Goal: Navigation & Orientation: Find specific page/section

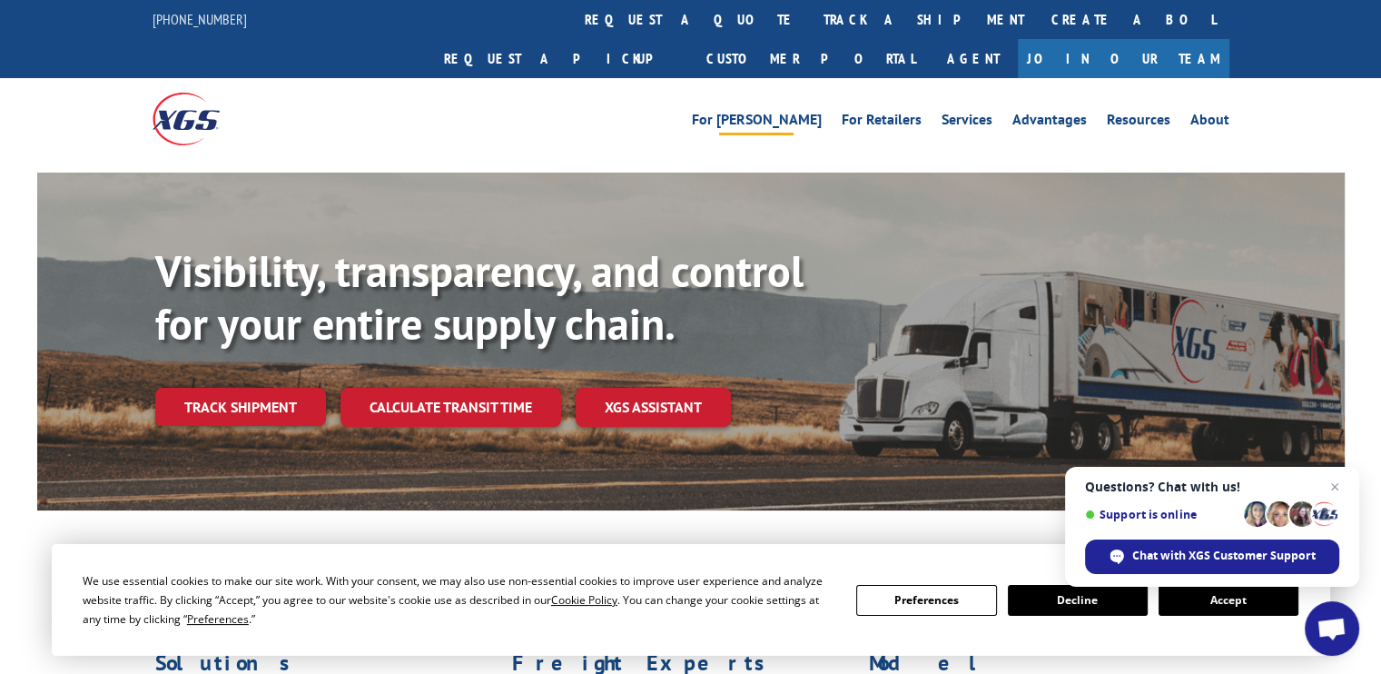
click at [813, 113] on link "For [PERSON_NAME]" at bounding box center [757, 123] width 130 height 20
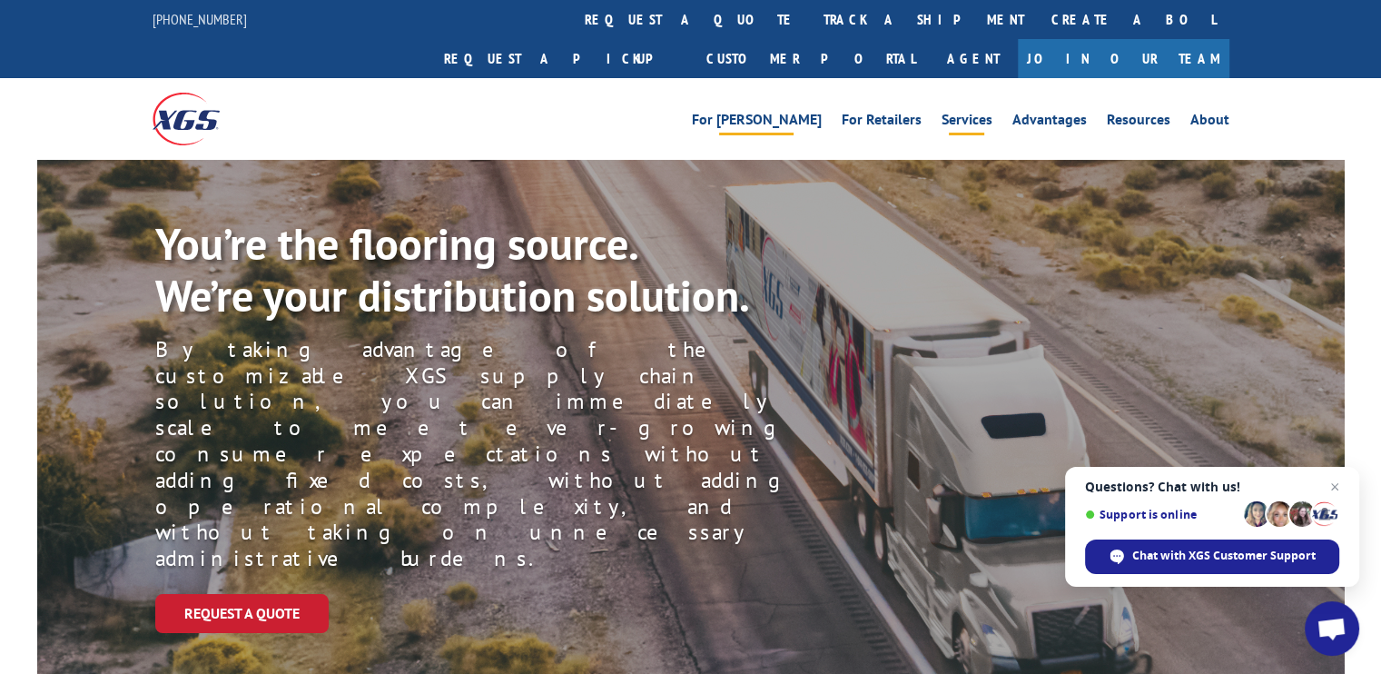
click at [979, 113] on link "Services" at bounding box center [966, 123] width 51 height 20
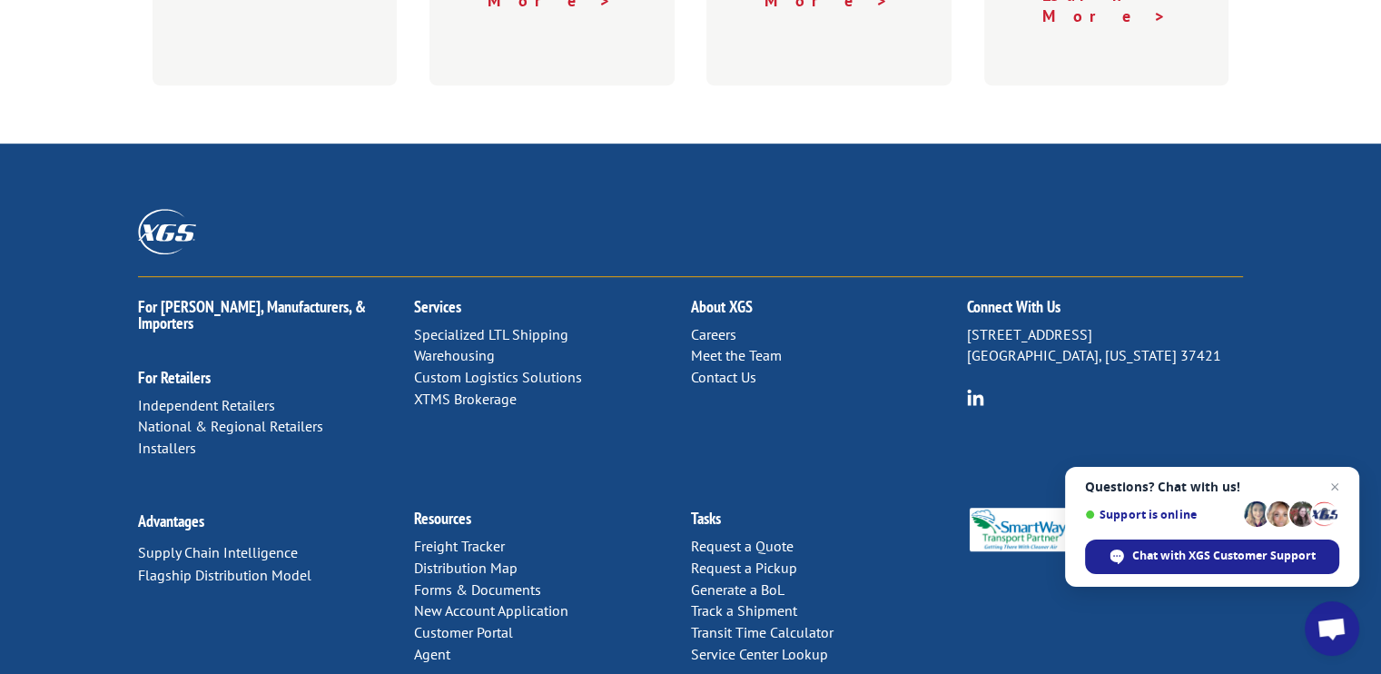
scroll to position [1089, 0]
click at [488, 580] on link "Forms & Documents" at bounding box center [477, 589] width 127 height 18
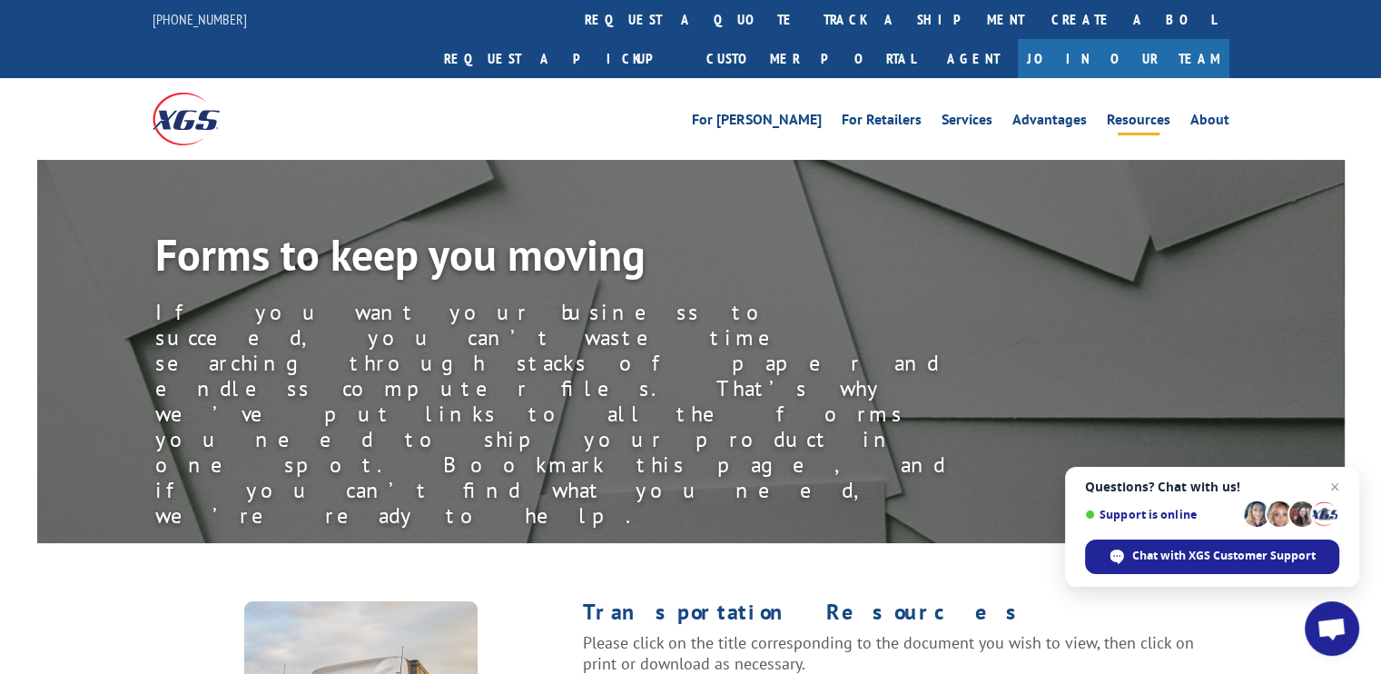
click at [1110, 113] on link "Resources" at bounding box center [1138, 123] width 64 height 20
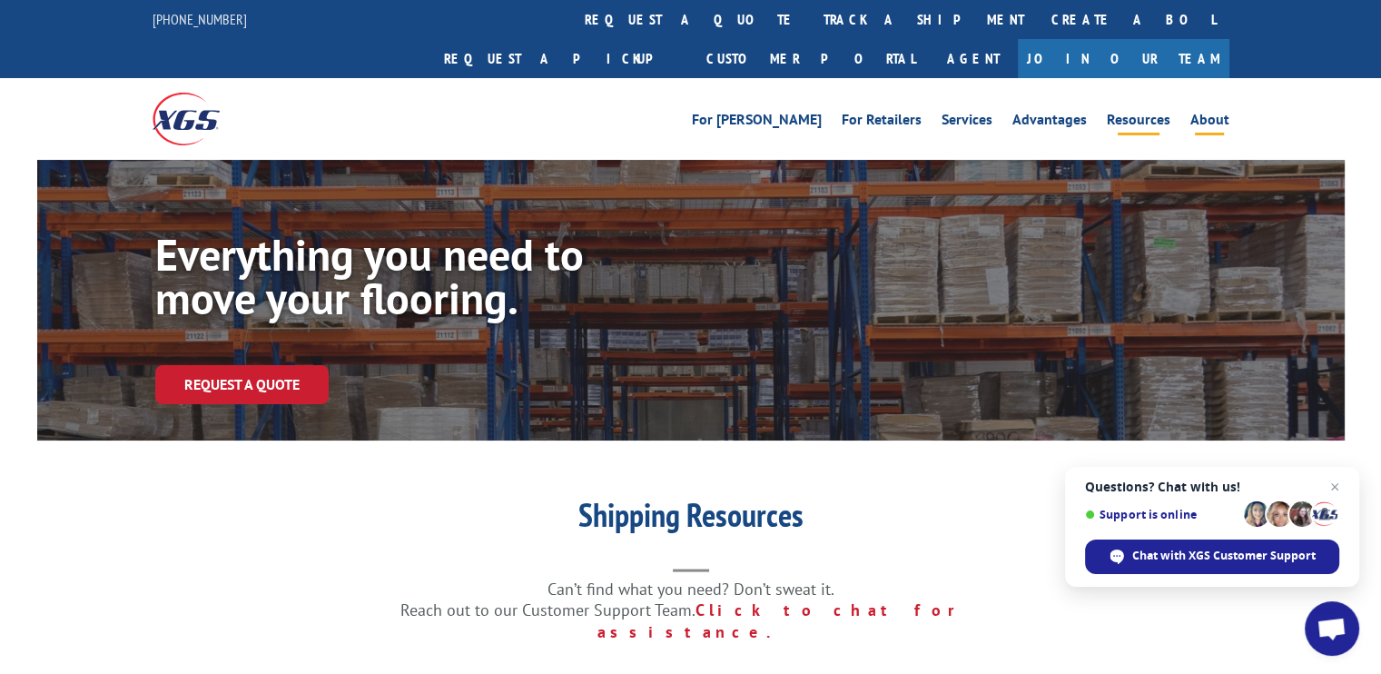
click at [1203, 113] on link "About" at bounding box center [1209, 123] width 39 height 20
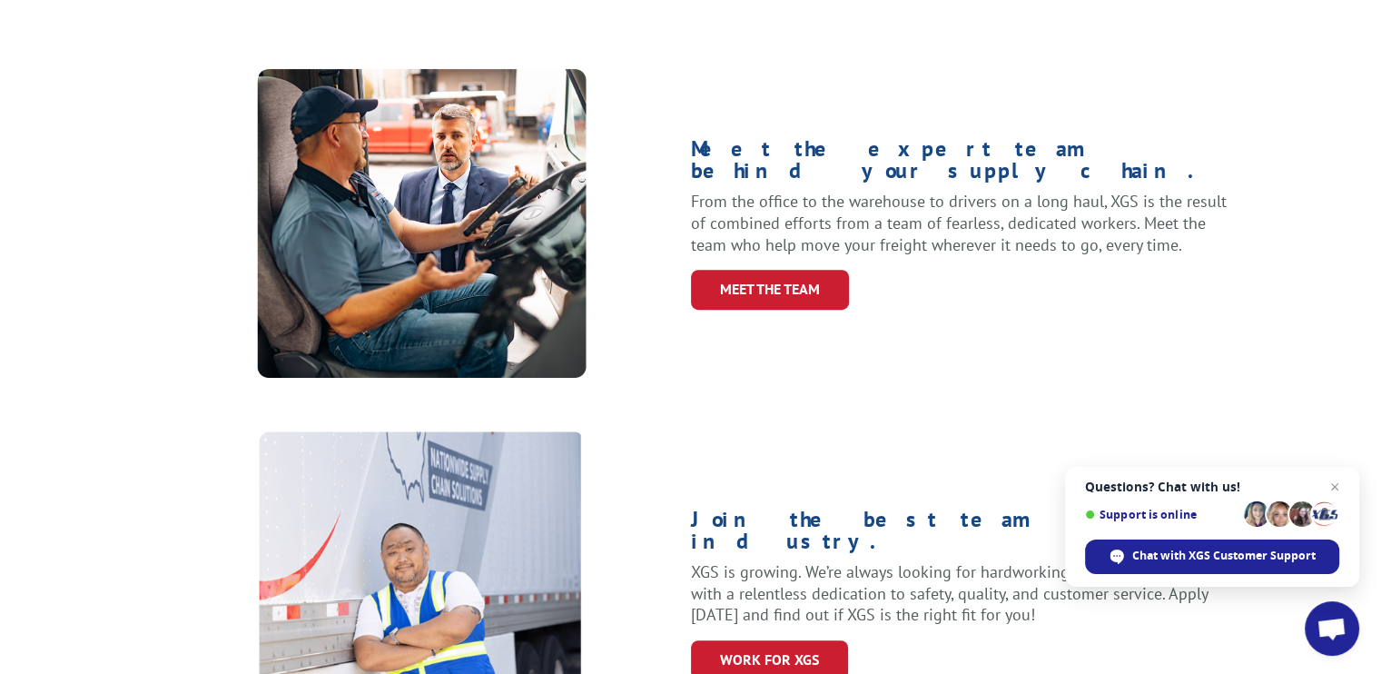
scroll to position [726, 0]
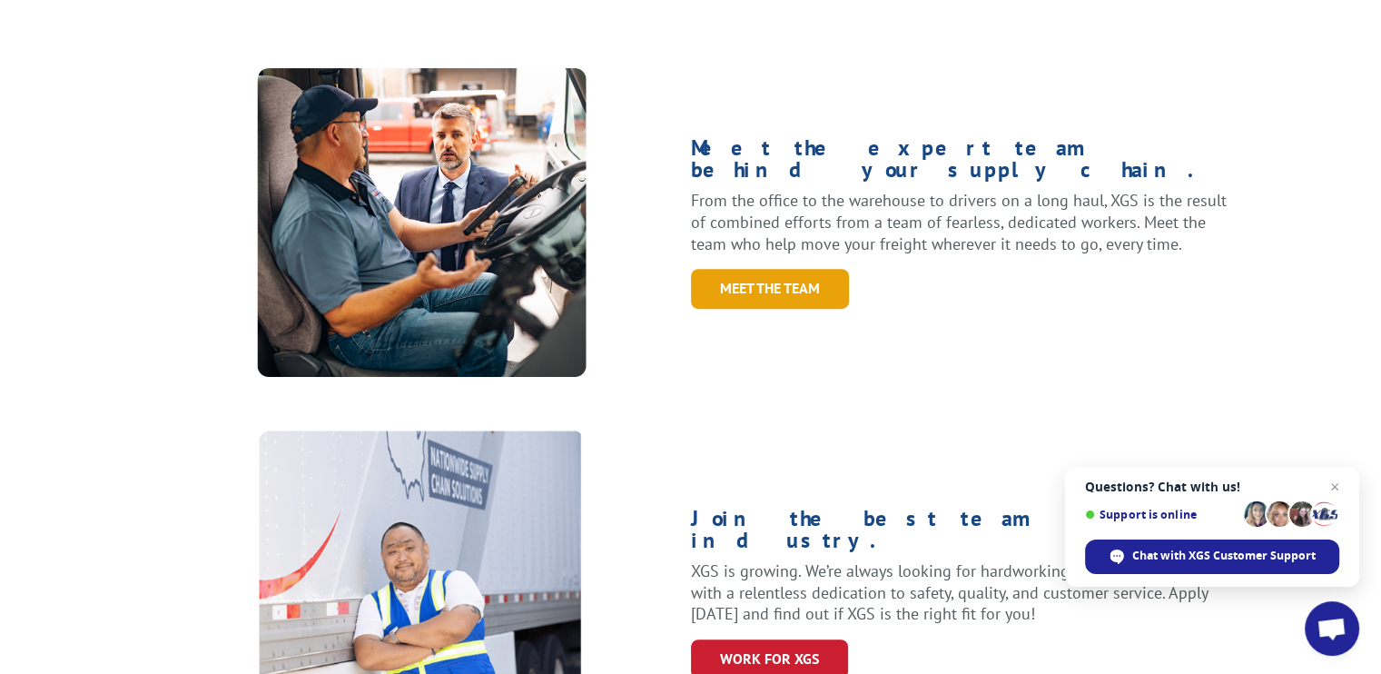
click at [779, 269] on link "Meet the Team" at bounding box center [770, 288] width 158 height 39
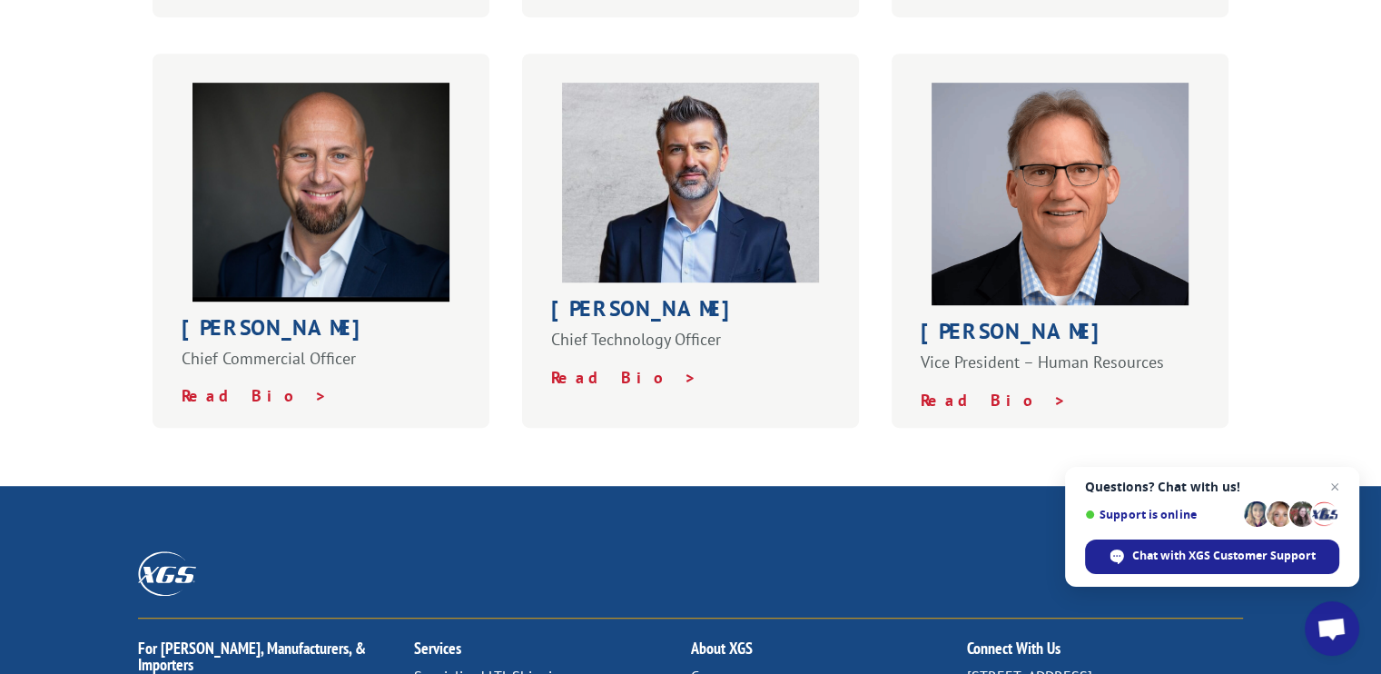
scroll to position [1089, 0]
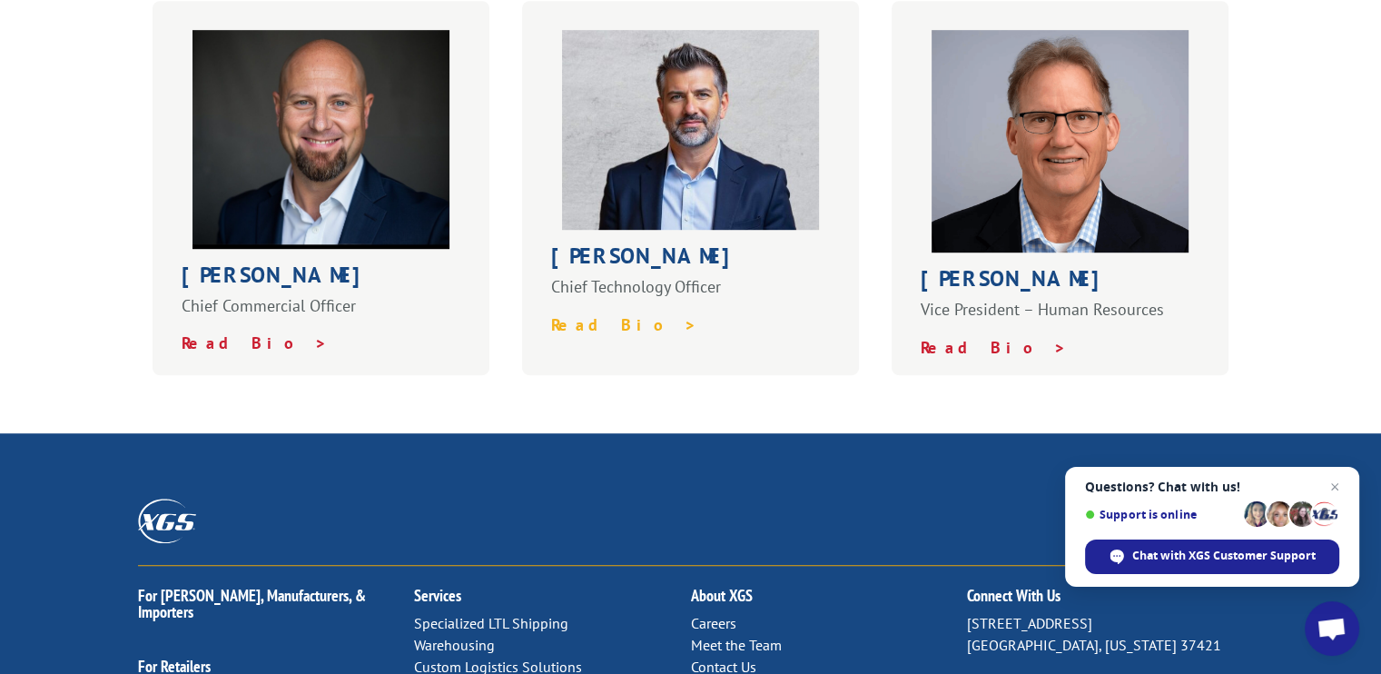
click at [595, 314] on strong "Read Bio >" at bounding box center [624, 324] width 146 height 21
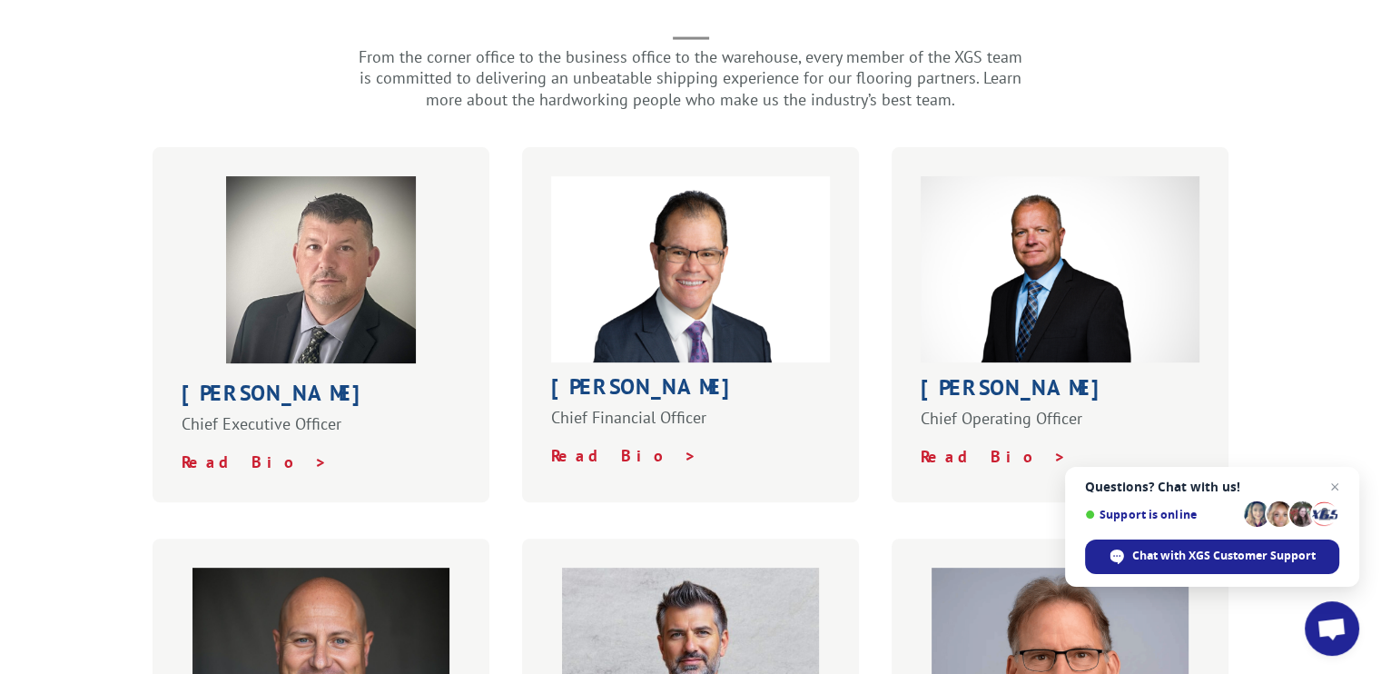
scroll to position [545, 0]
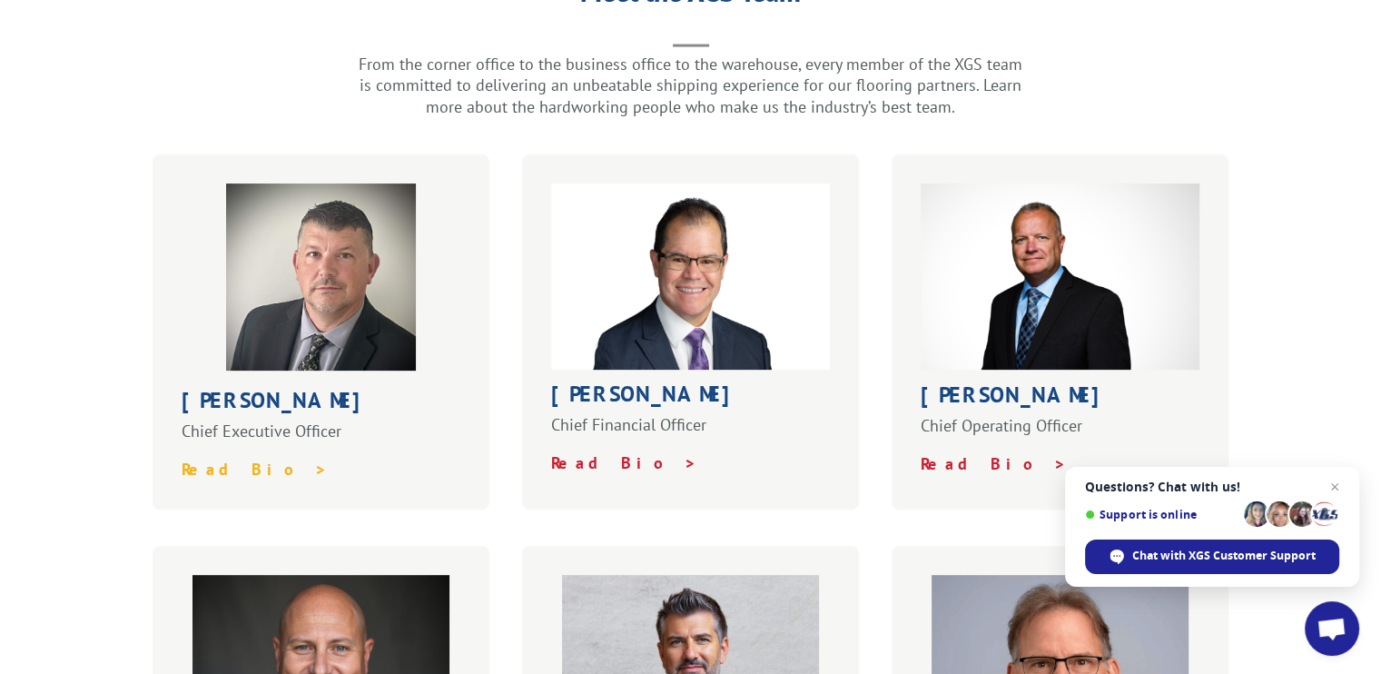
click at [209, 458] on strong "Read Bio >" at bounding box center [255, 468] width 146 height 21
click at [994, 380] on strong "[PERSON_NAME]" at bounding box center [1017, 394] width 194 height 28
click at [983, 453] on strong "Read Bio >" at bounding box center [993, 463] width 146 height 21
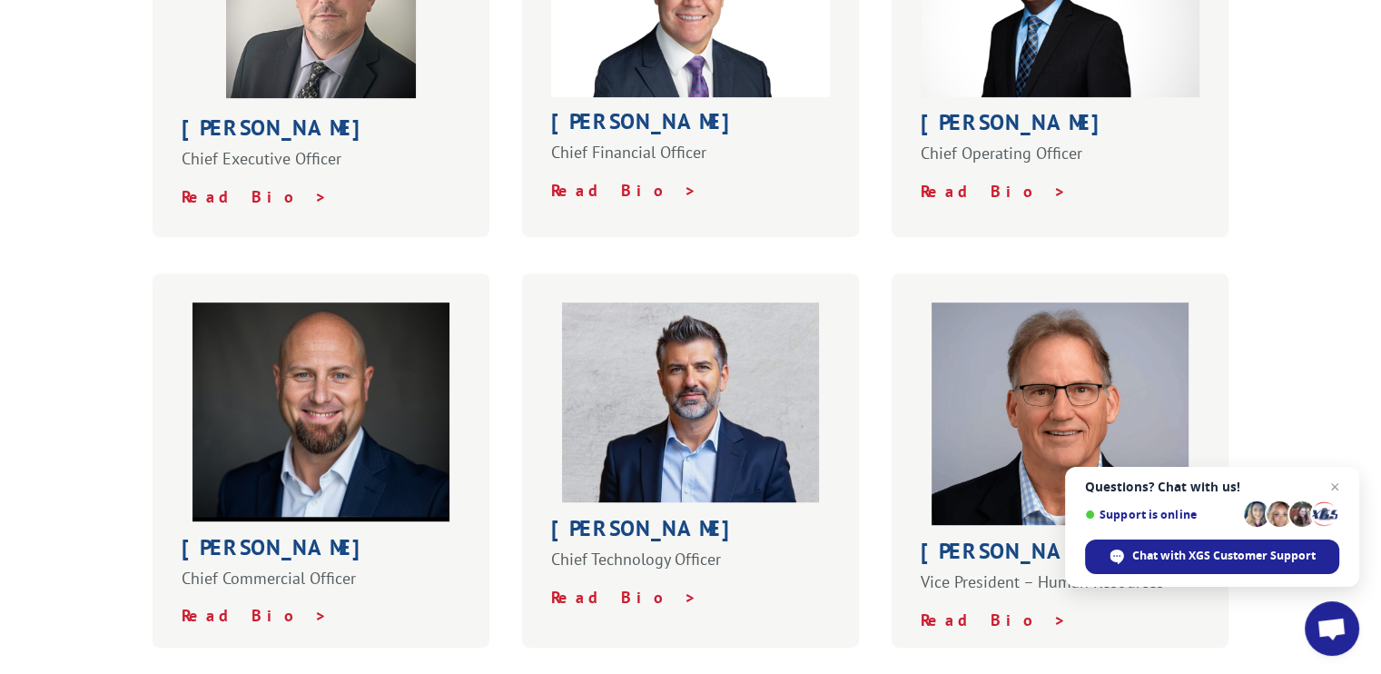
scroll to position [998, 0]
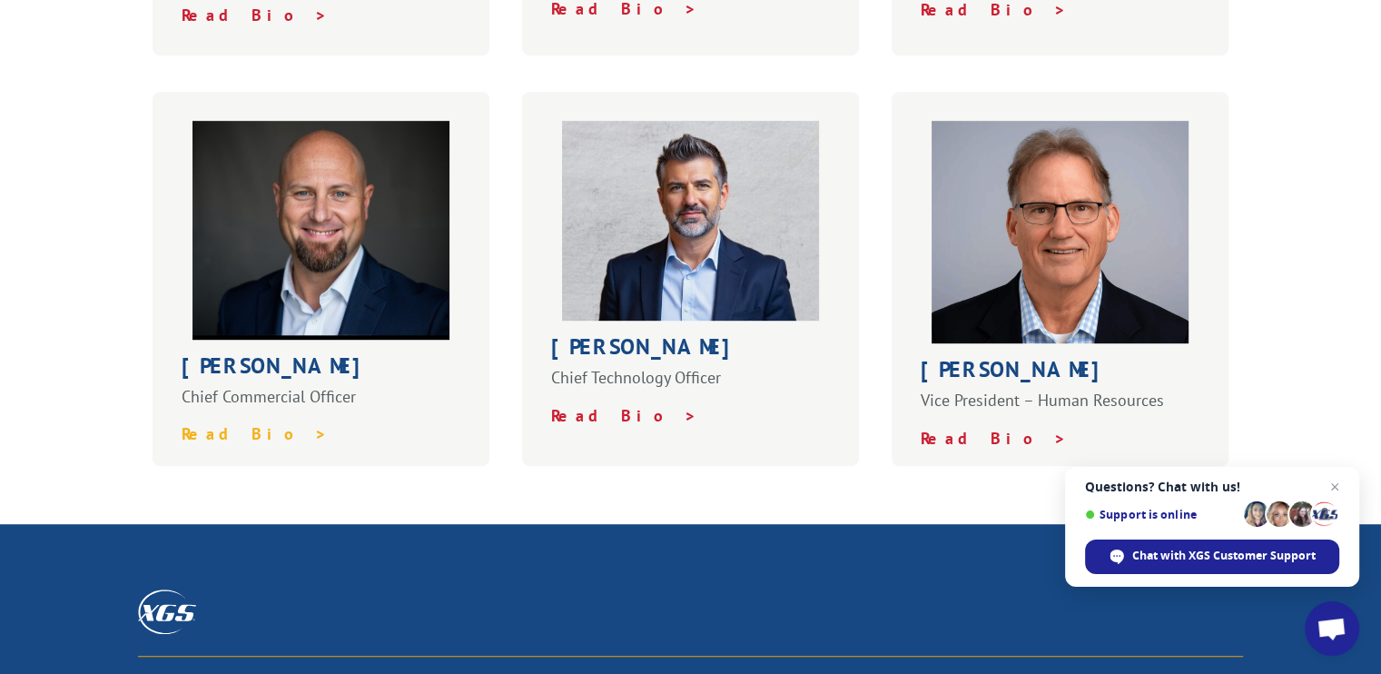
click at [201, 423] on strong "Read Bio >" at bounding box center [255, 433] width 146 height 21
click at [948, 428] on strong "Read Bio >" at bounding box center [993, 438] width 146 height 21
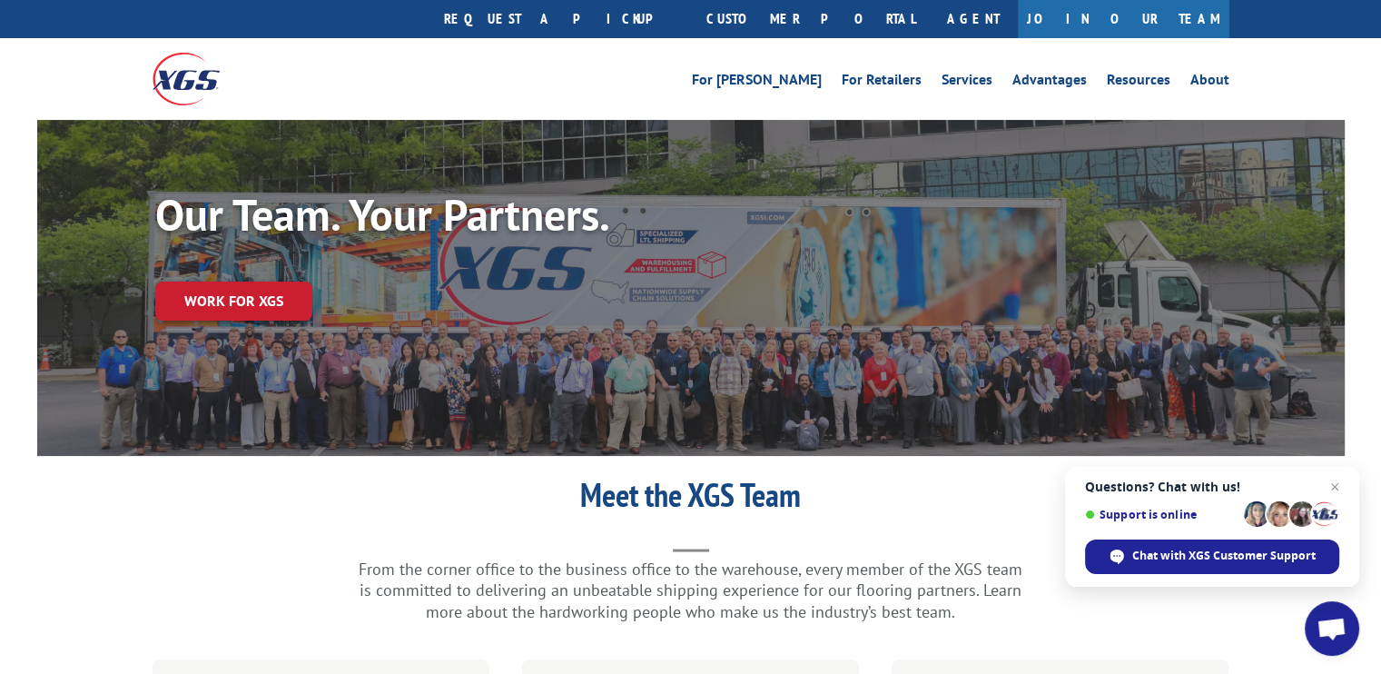
scroll to position [0, 0]
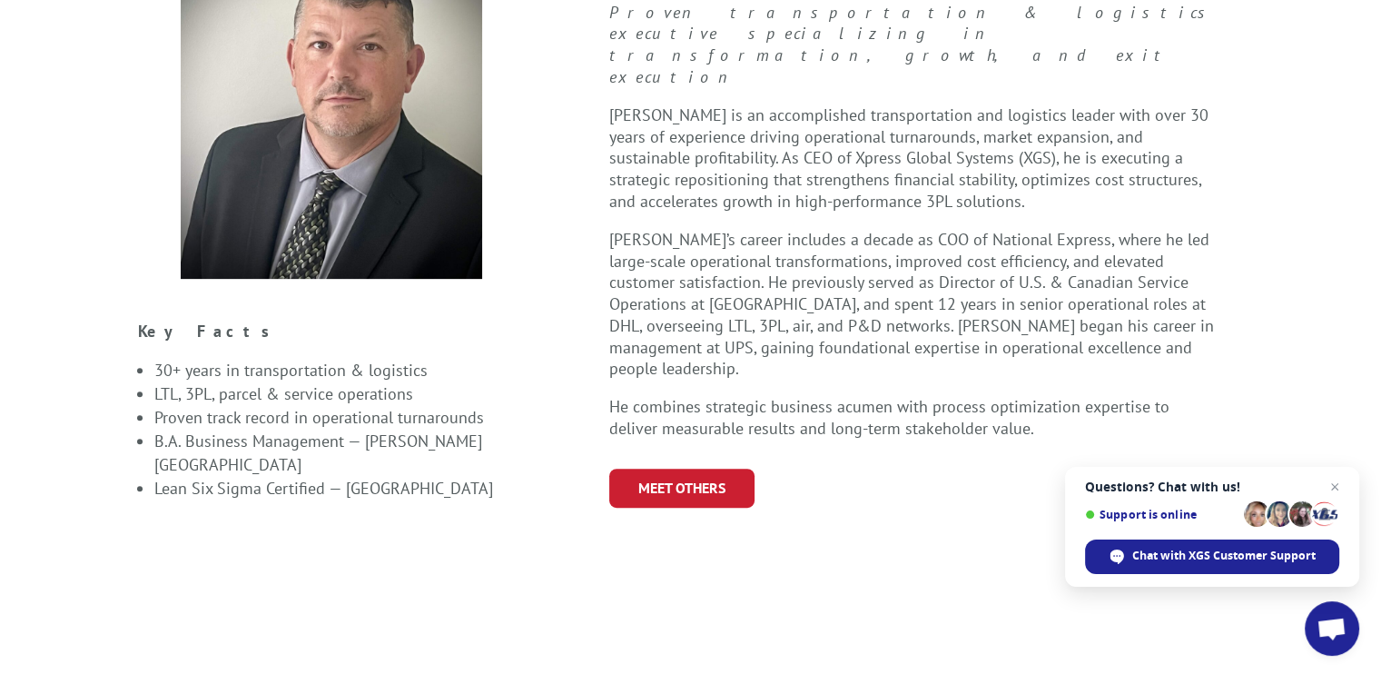
scroll to position [635, 0]
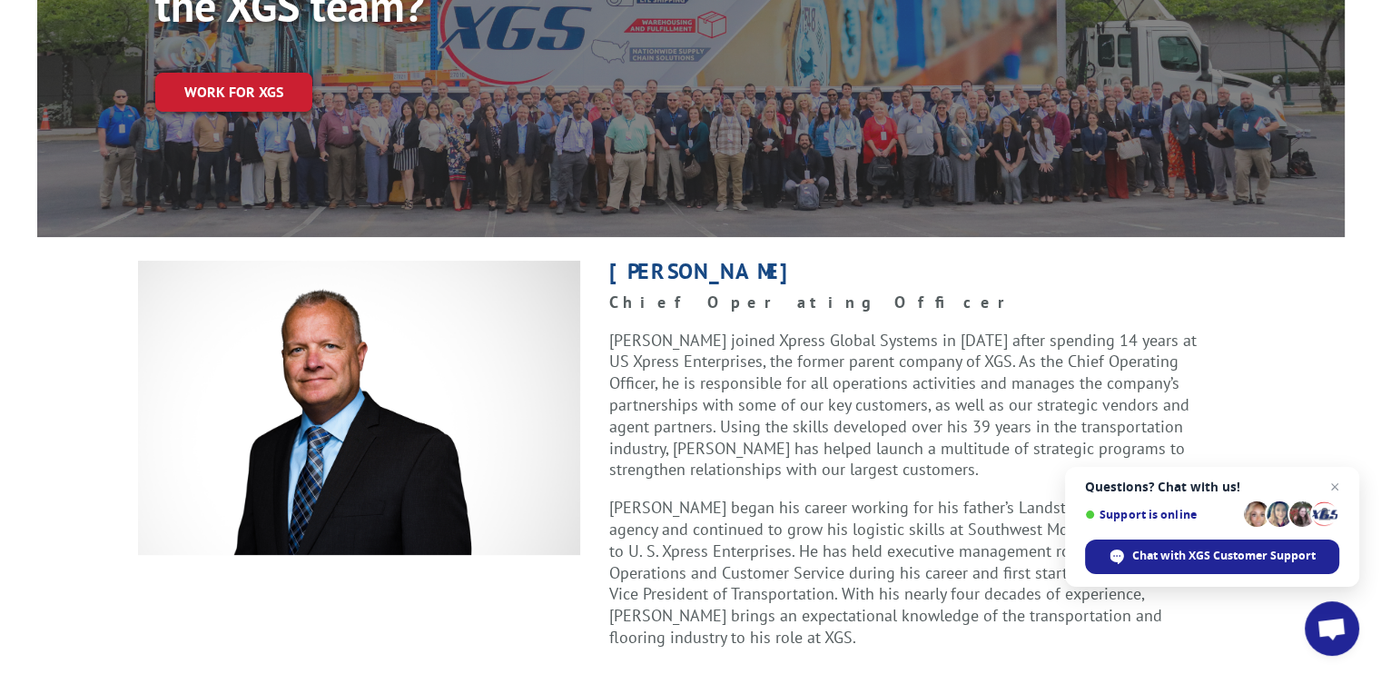
scroll to position [272, 0]
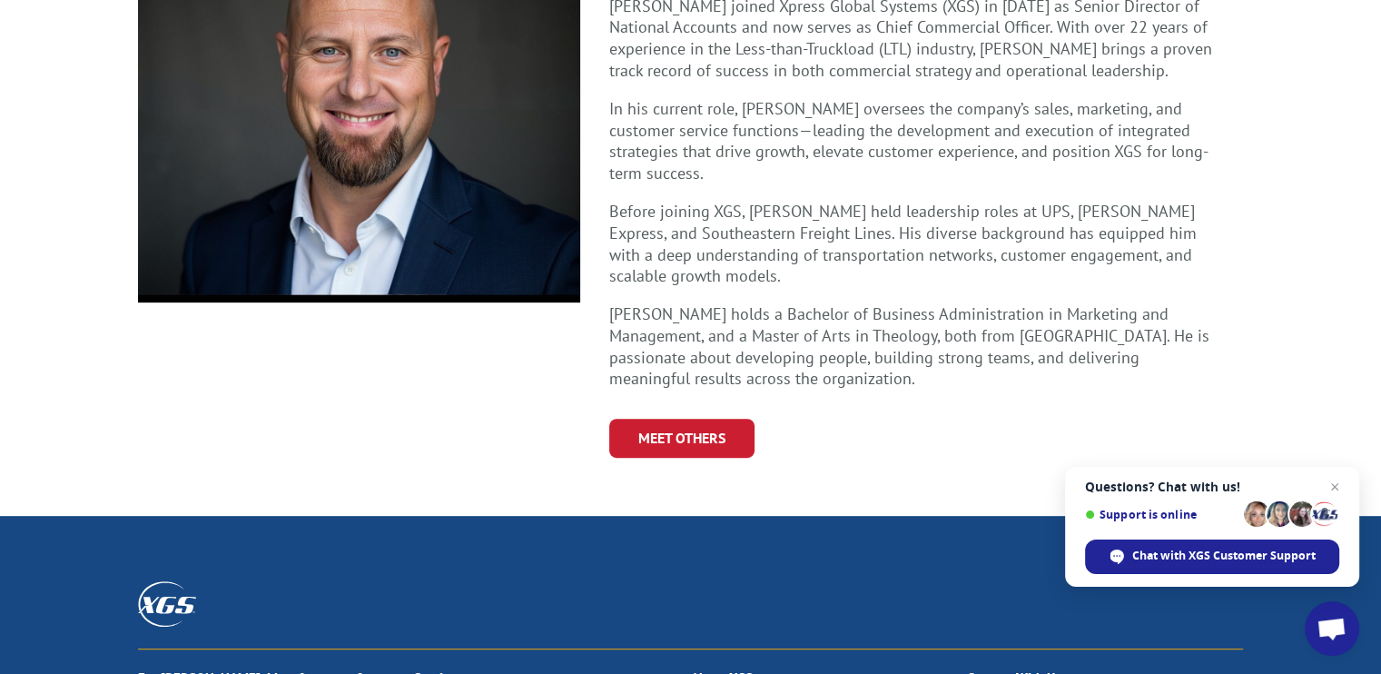
scroll to position [545, 0]
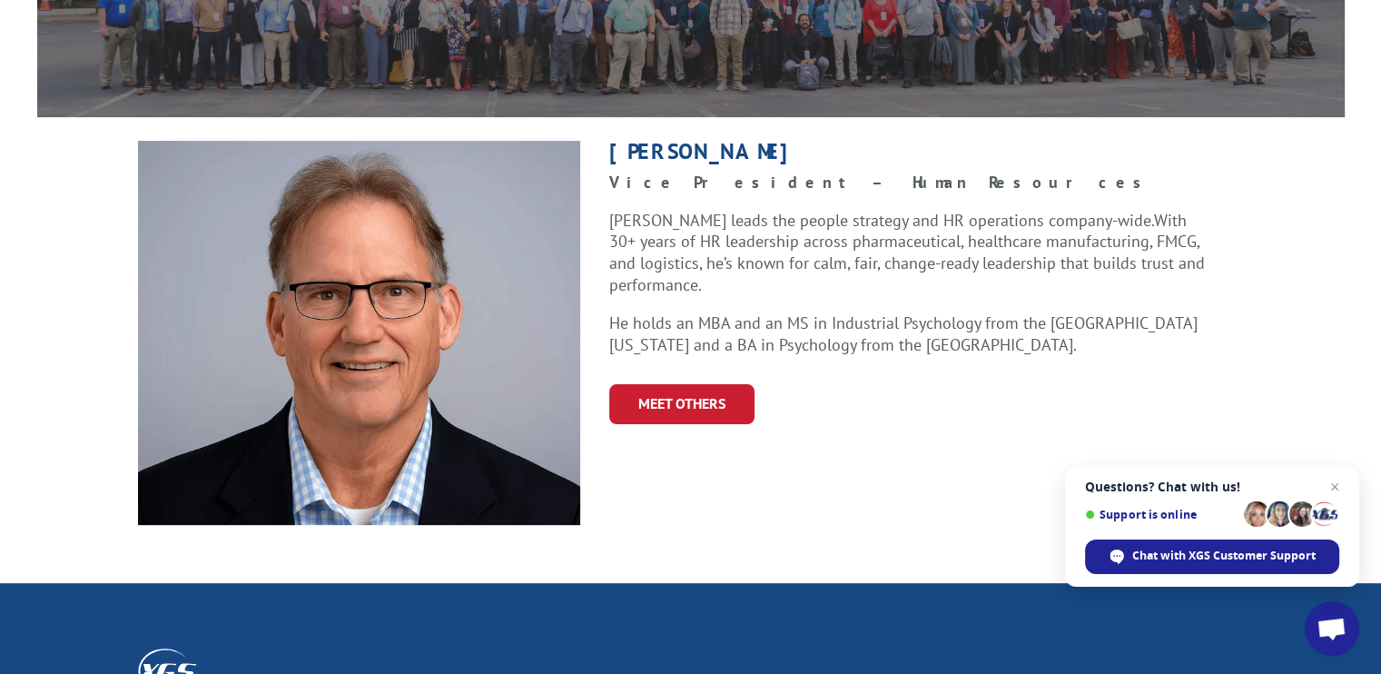
scroll to position [454, 0]
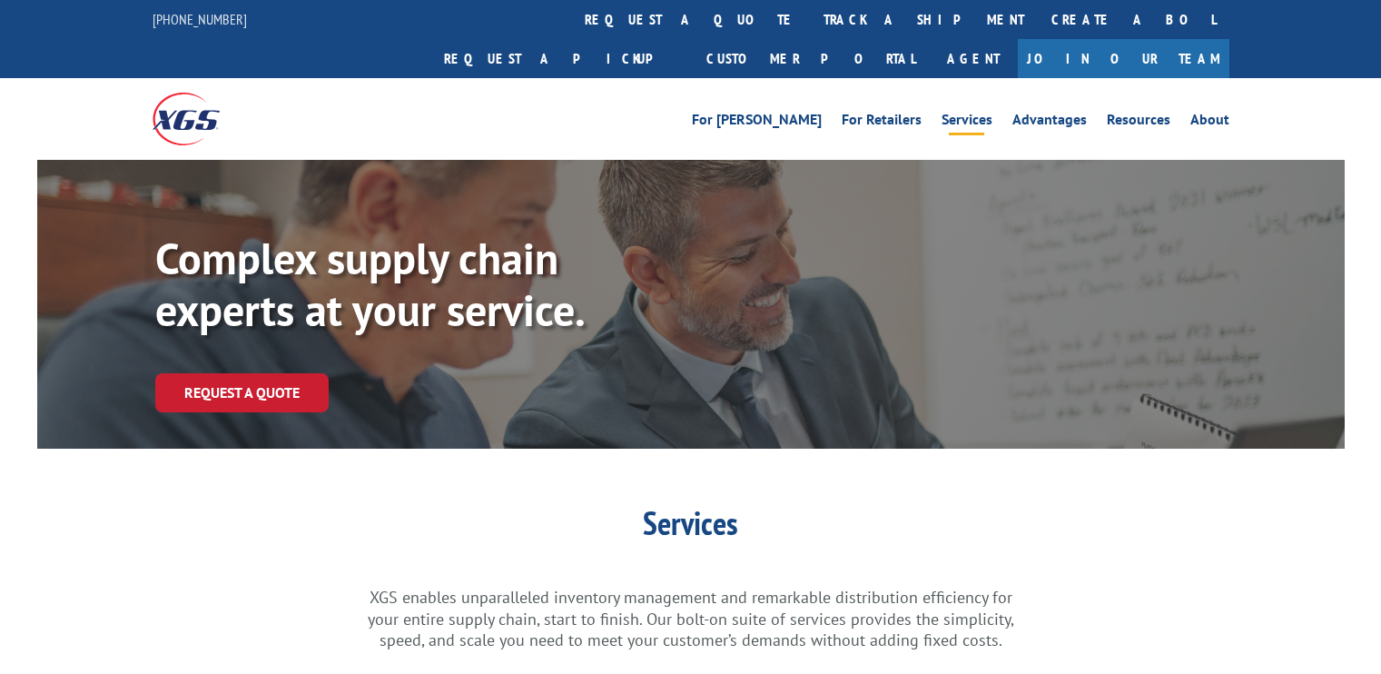
scroll to position [1034, 0]
